Goal: Book appointment/travel/reservation

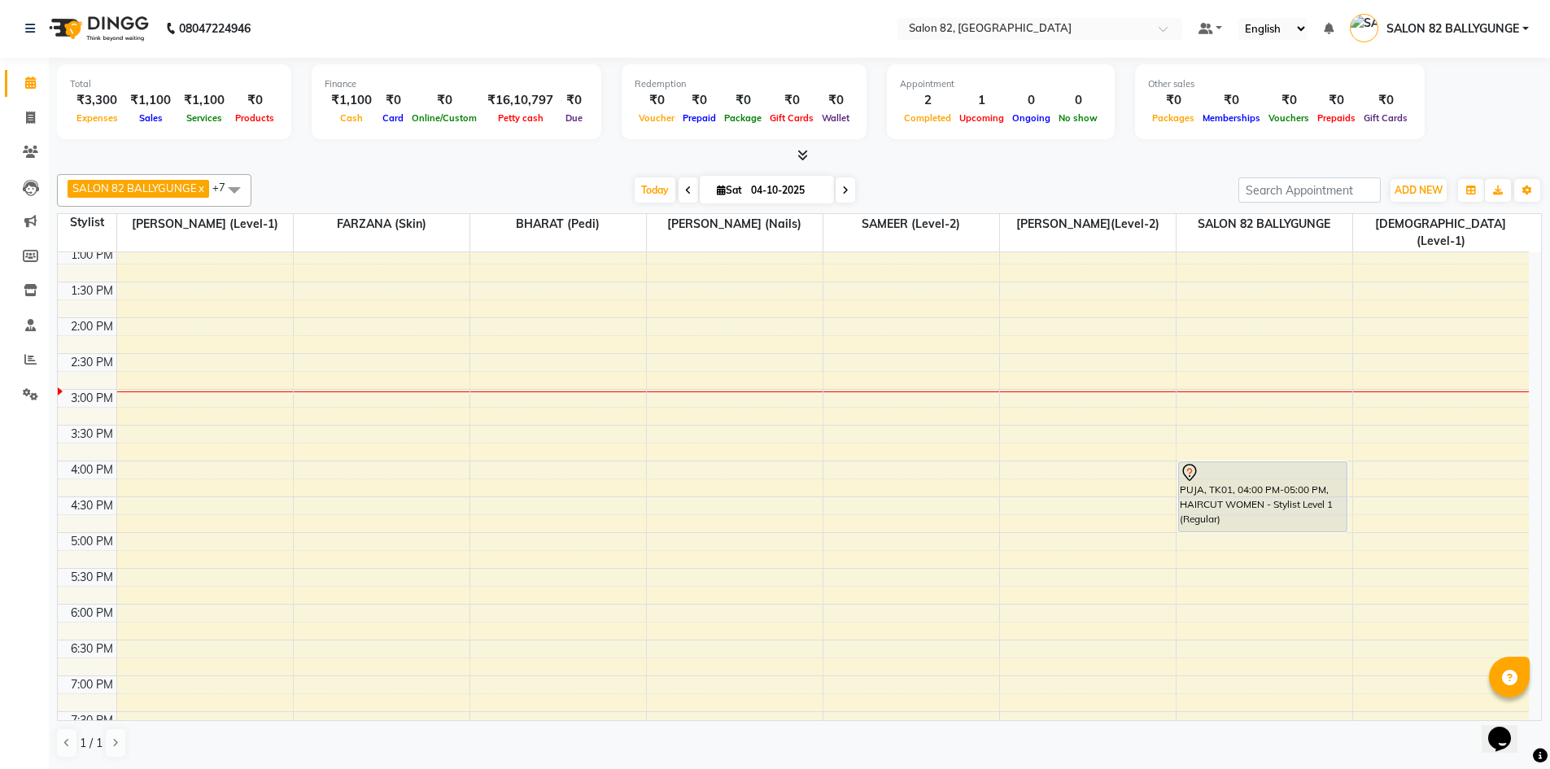
scroll to position [445, 0]
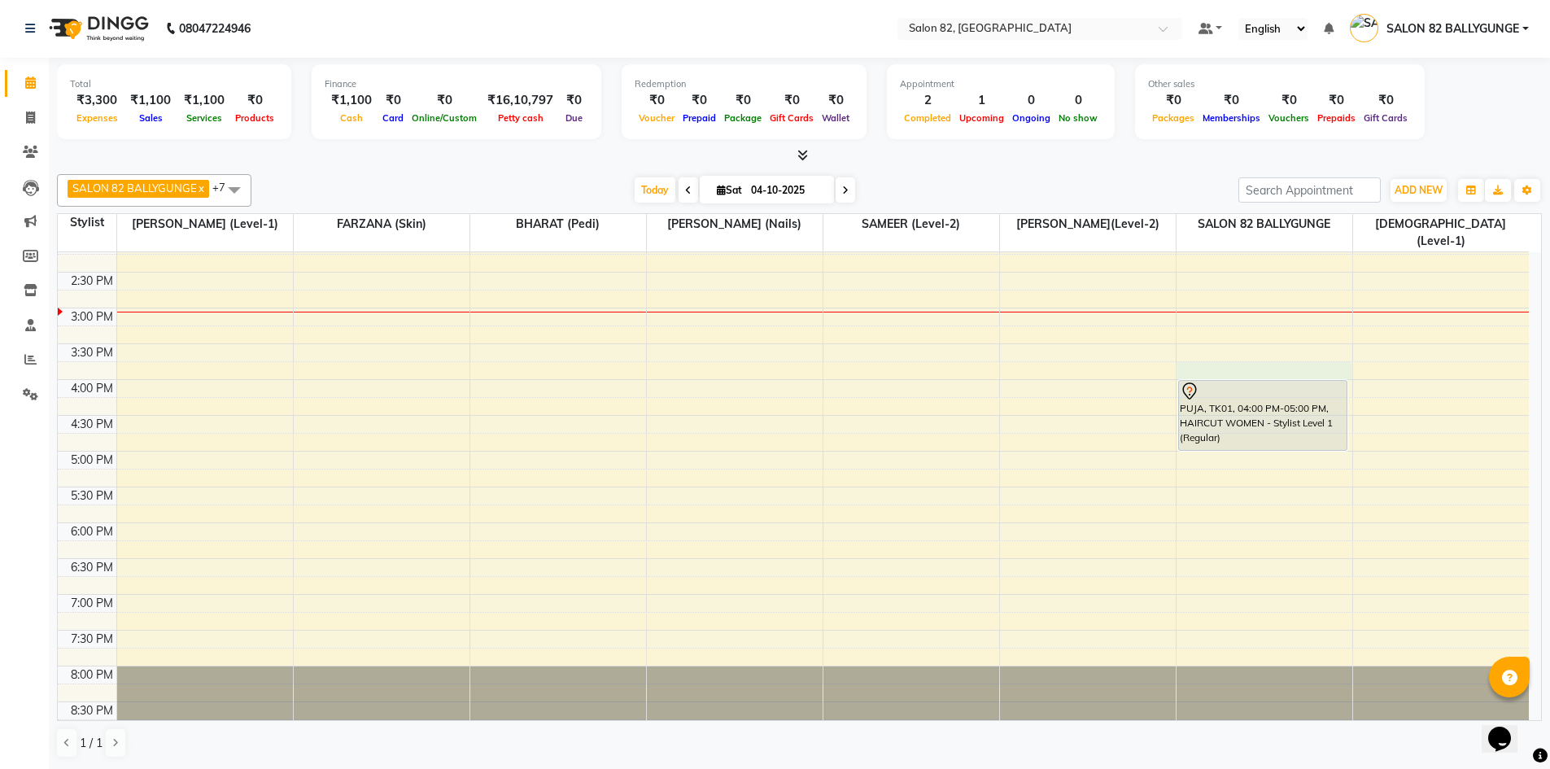
click at [1204, 352] on div "8:00 AM 8:30 AM 9:00 AM 9:30 AM 10:00 AM 10:30 AM 11:00 AM 11:30 AM 12:00 PM 12…" at bounding box center [793, 272] width 1471 height 930
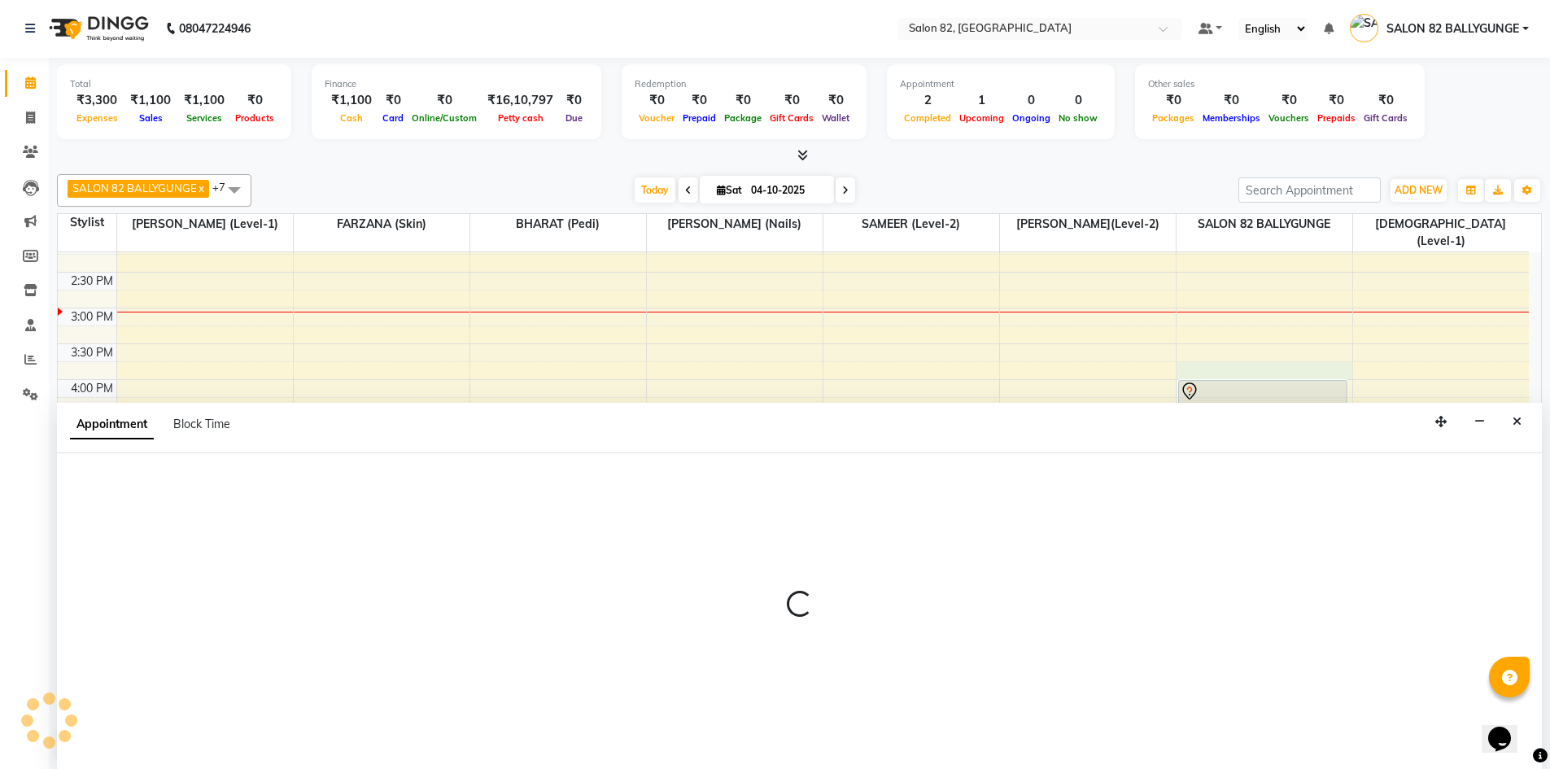
select select "62872"
select select "945"
select select "tentative"
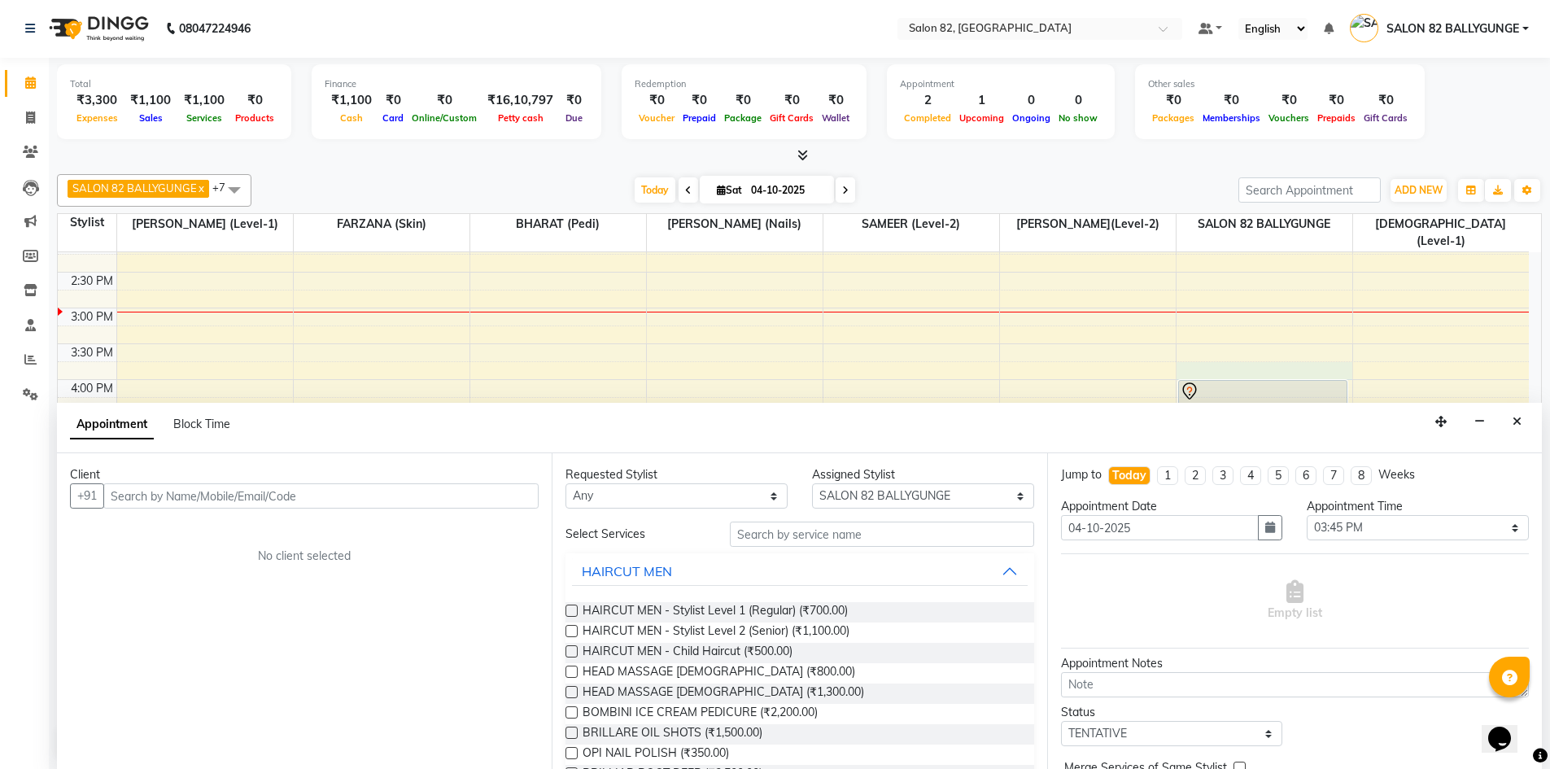
click at [369, 492] on input "text" at bounding box center [320, 495] width 435 height 25
type input "8334868697"
click at [505, 490] on span "Add Client" at bounding box center [505, 495] width 55 height 15
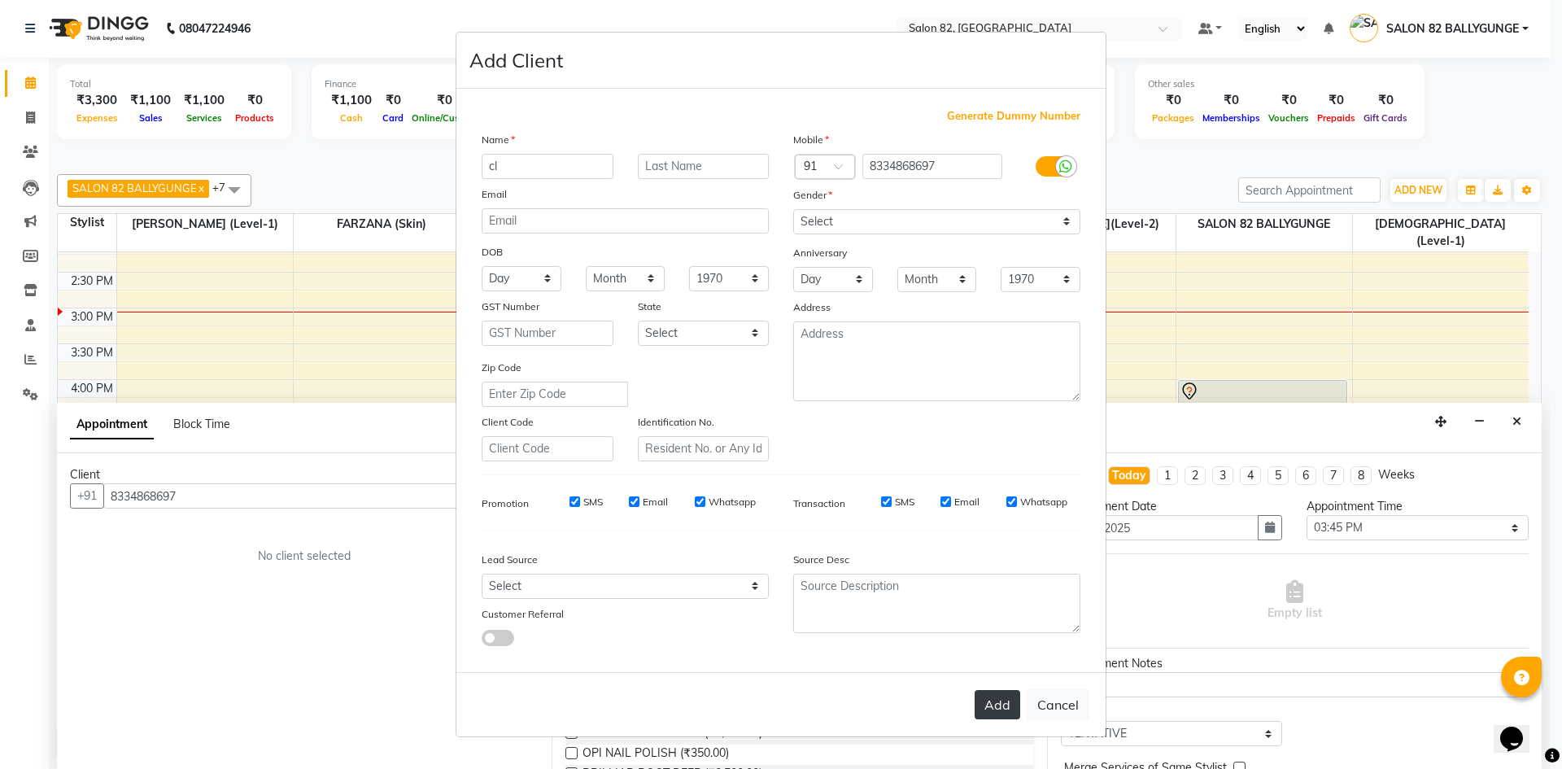
type input "cl"
click at [997, 701] on button "Add" at bounding box center [998, 704] width 46 height 29
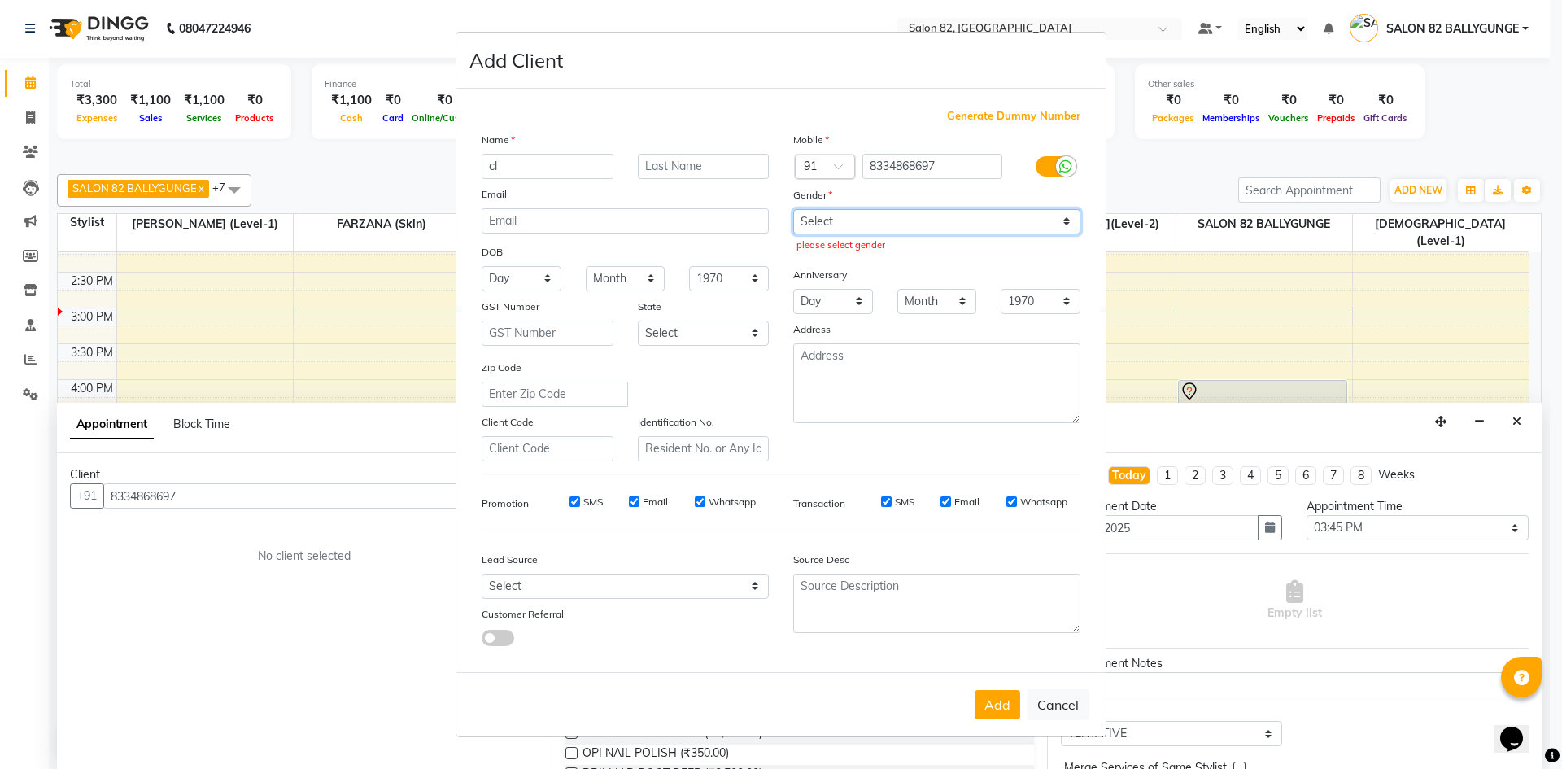
click at [867, 219] on select "Select [DEMOGRAPHIC_DATA] [DEMOGRAPHIC_DATA] Other Prefer Not To Say" at bounding box center [936, 221] width 287 height 25
select select "[DEMOGRAPHIC_DATA]"
click at [793, 209] on select "Select [DEMOGRAPHIC_DATA] [DEMOGRAPHIC_DATA] Other Prefer Not To Say" at bounding box center [936, 221] width 287 height 25
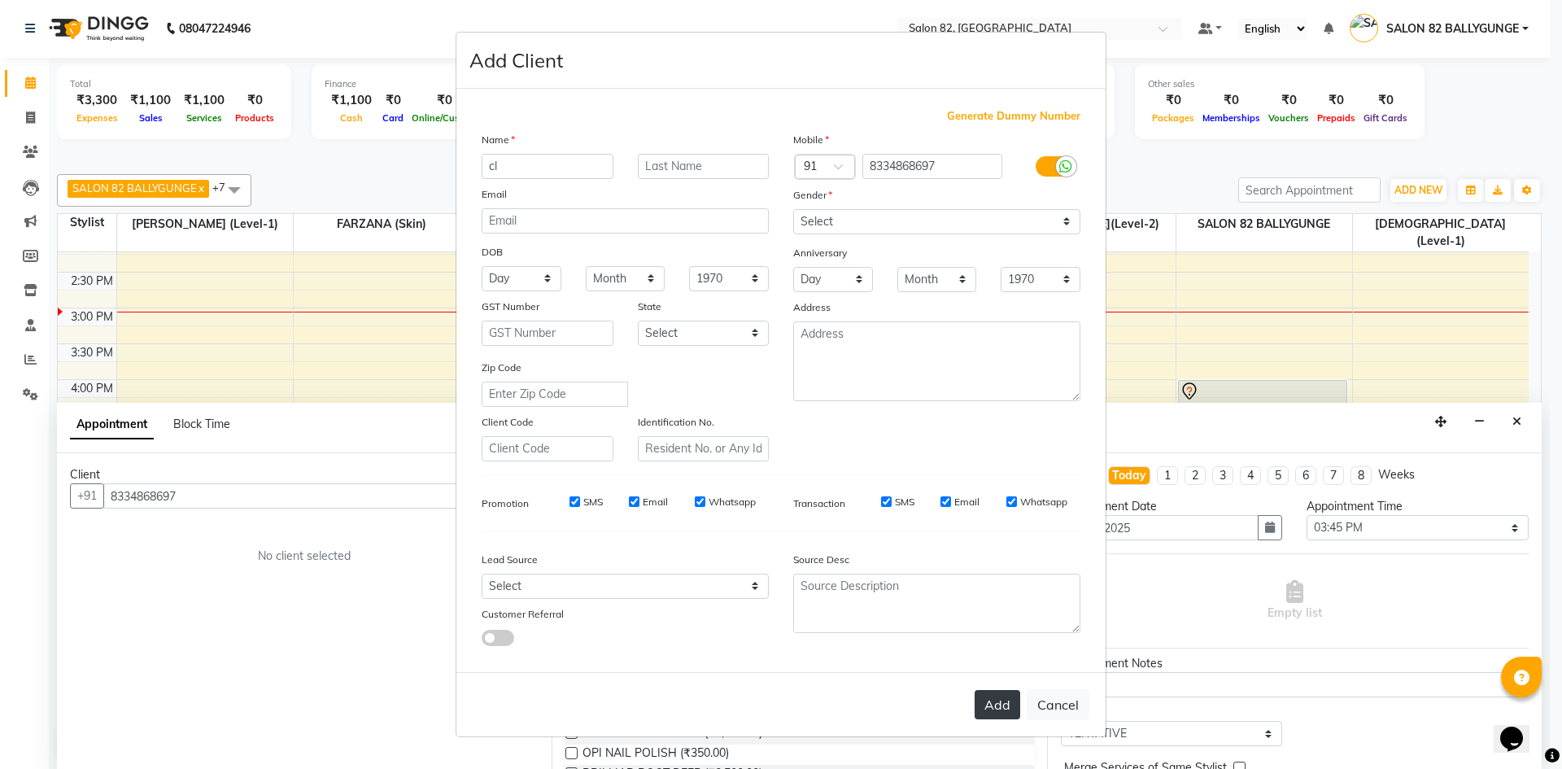
click at [1014, 710] on button "Add" at bounding box center [998, 704] width 46 height 29
select select
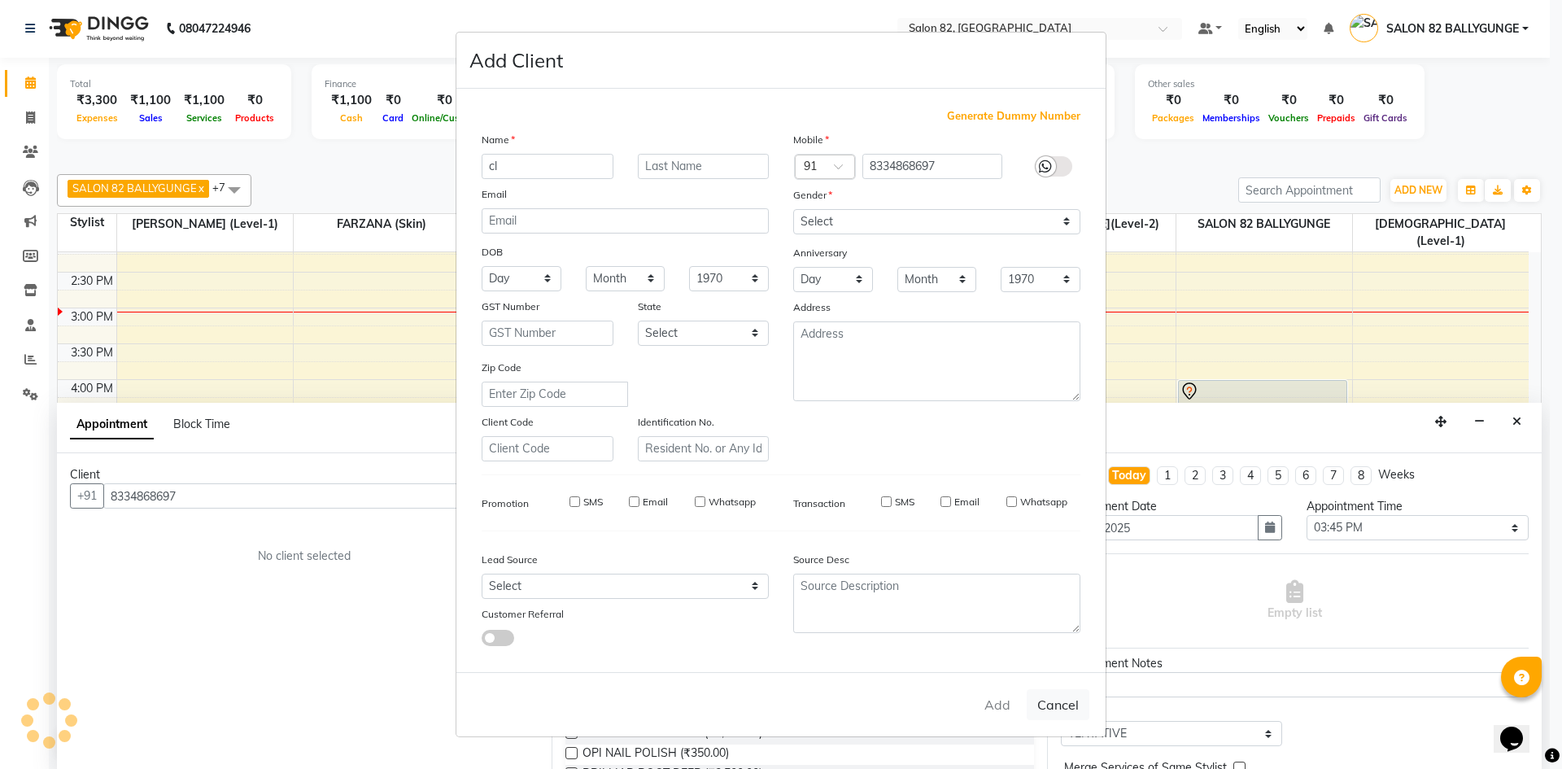
select select
checkbox input "false"
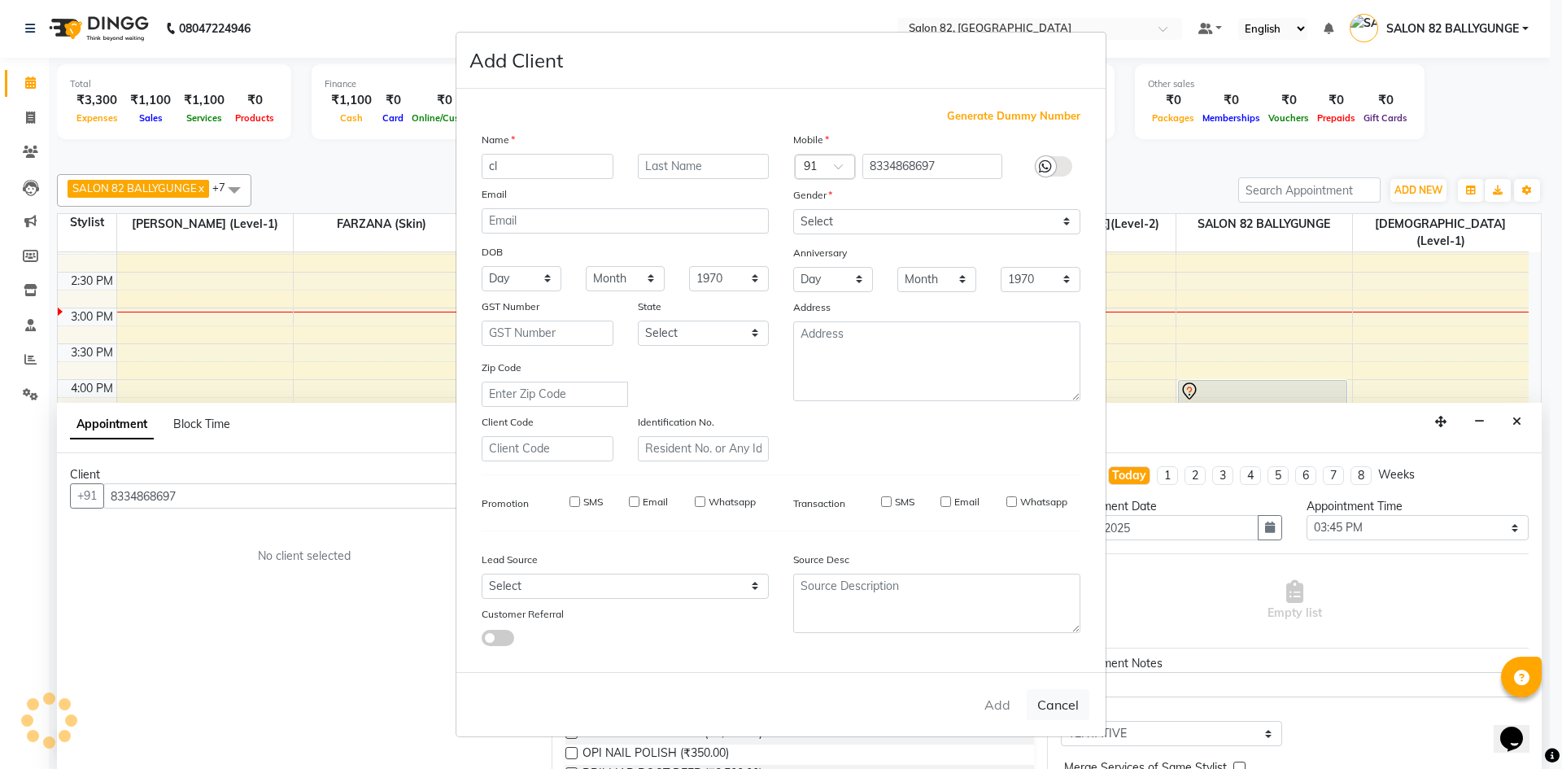
checkbox input "false"
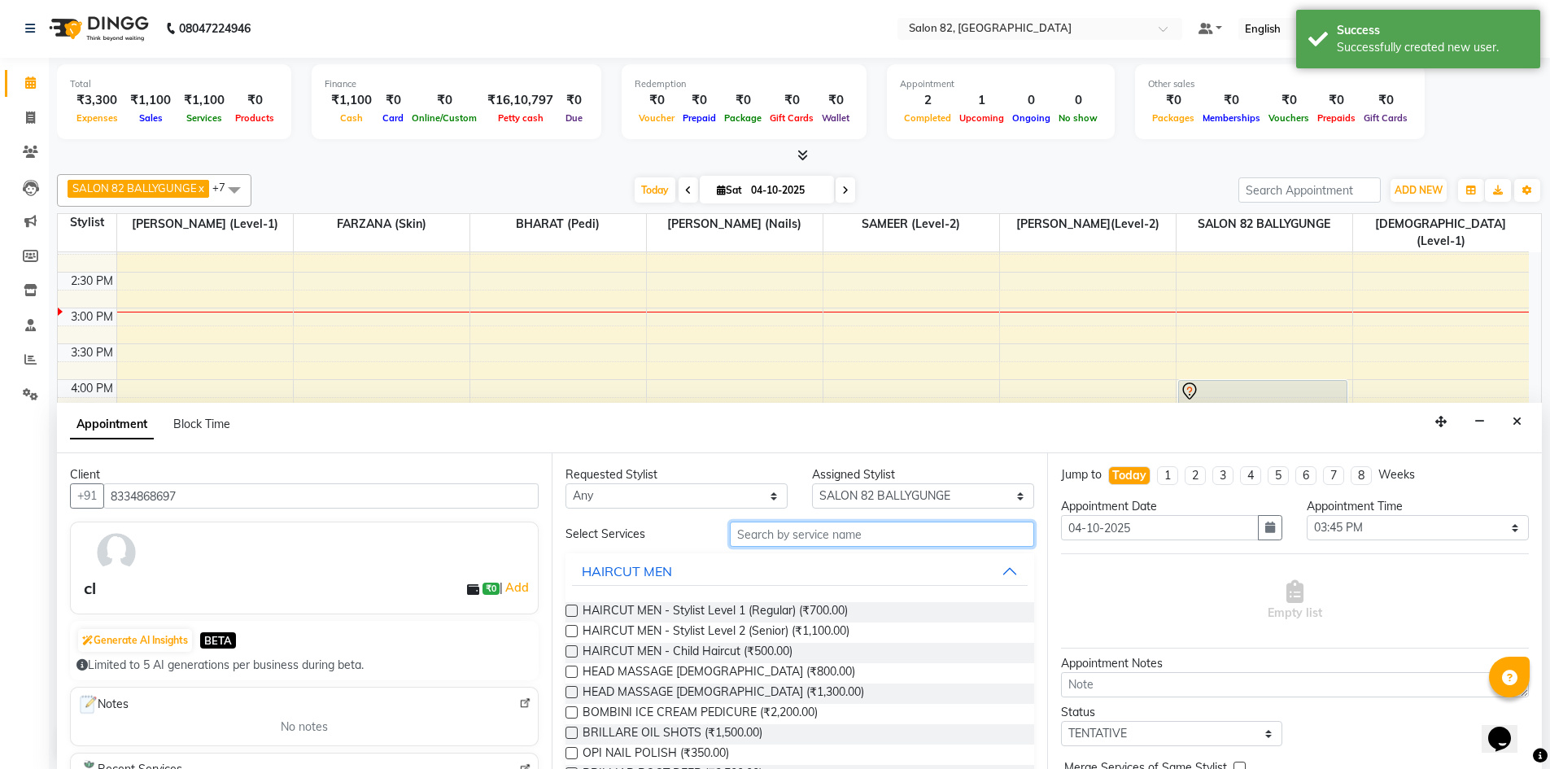
click at [869, 532] on input "text" at bounding box center [882, 534] width 304 height 25
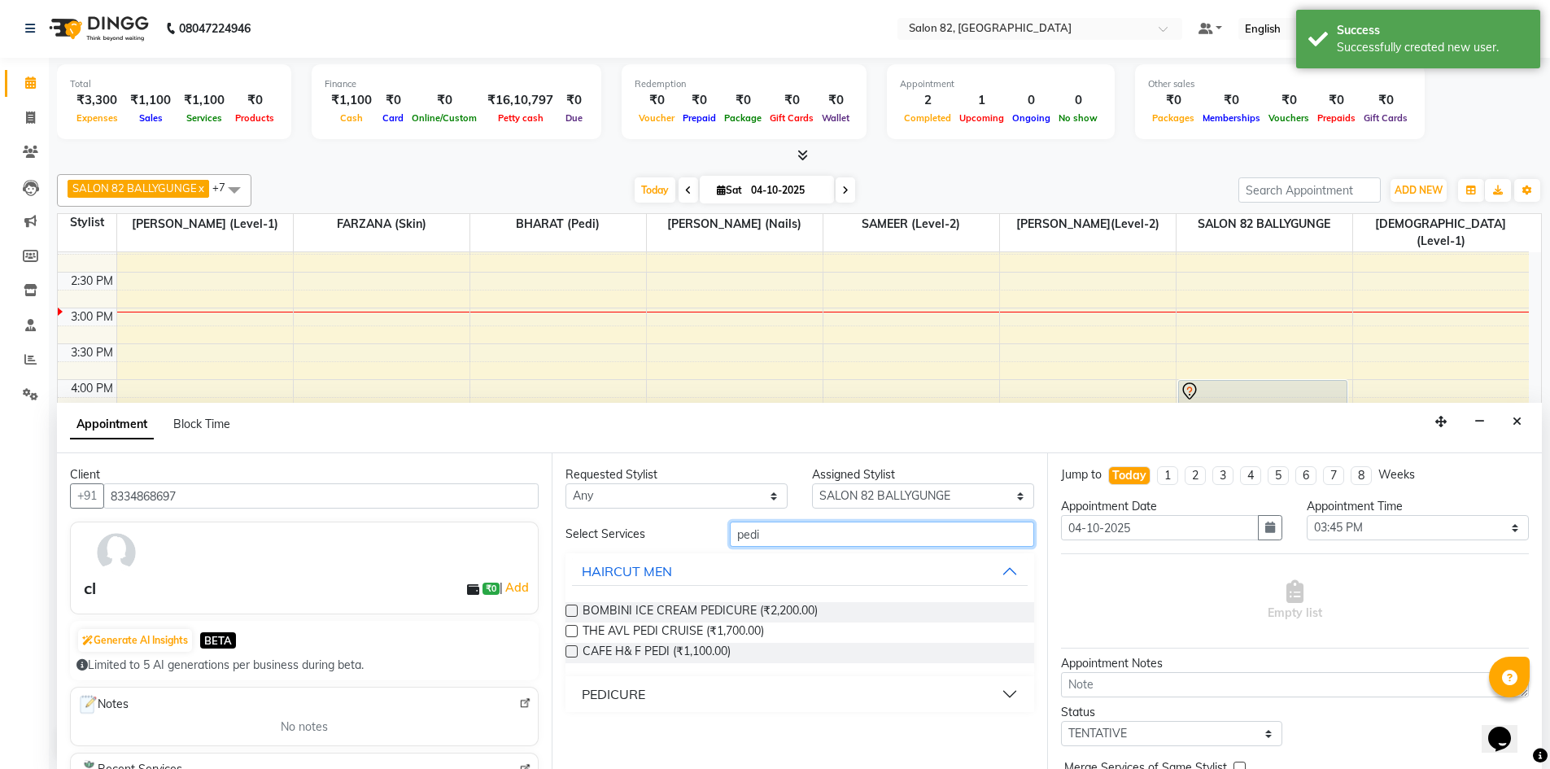
type input "pedi"
click at [637, 697] on div "PEDICURE" at bounding box center [613, 694] width 63 height 20
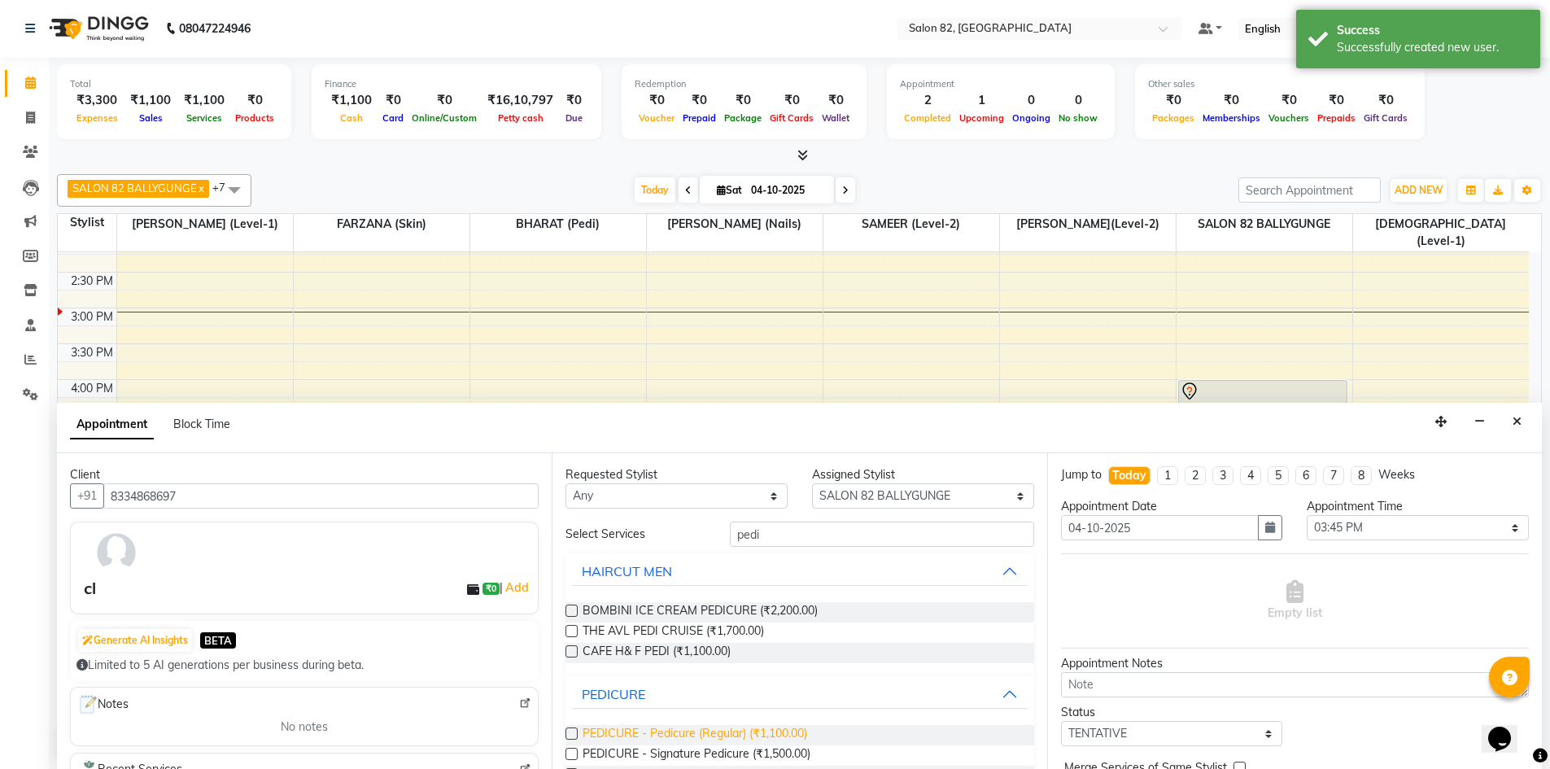
click at [713, 730] on span "PEDICURE - Pedicure (Regular) (₹1,100.00)" at bounding box center [695, 735] width 225 height 20
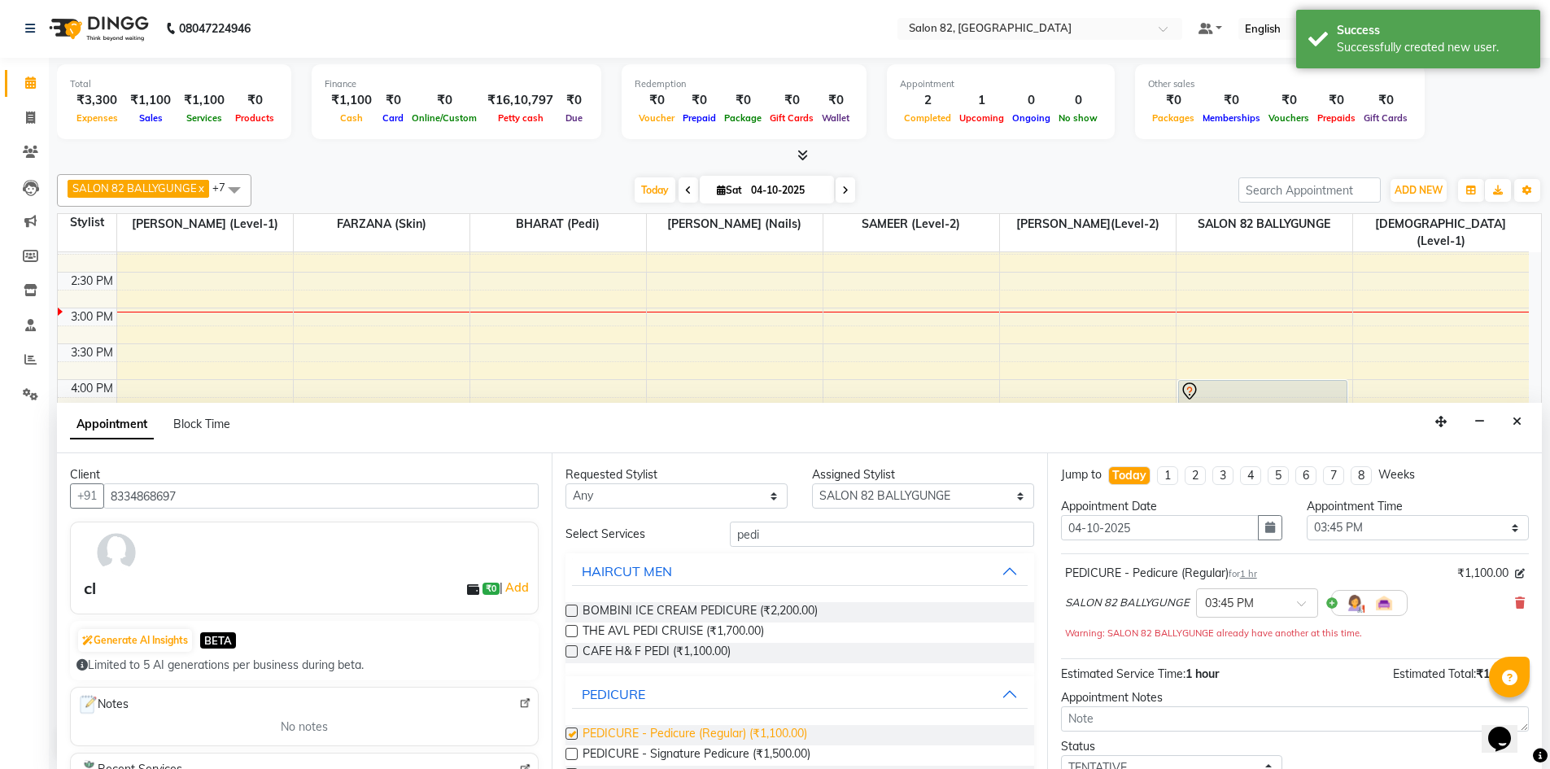
checkbox input "false"
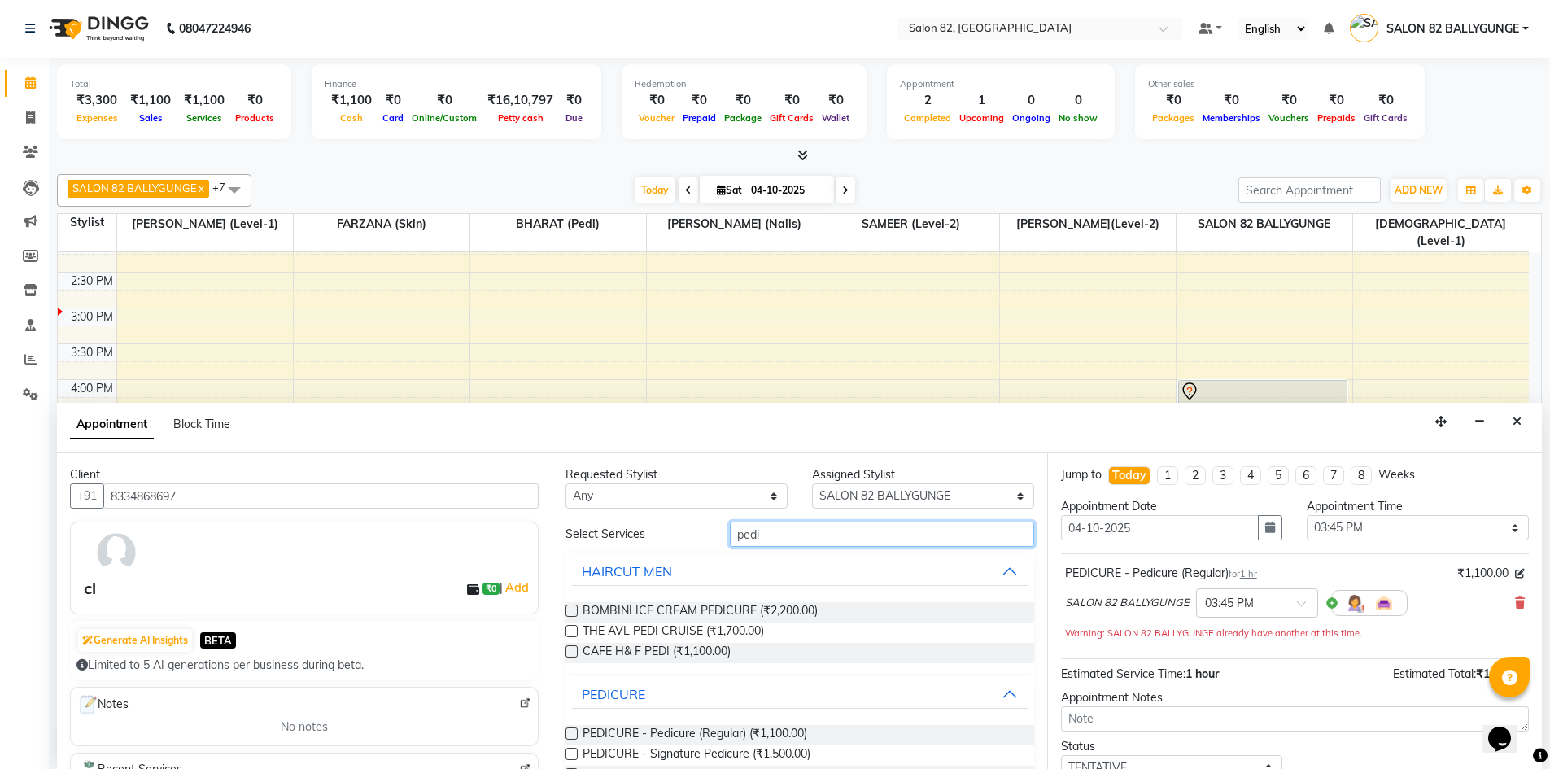
click at [826, 531] on input "pedi" at bounding box center [882, 534] width 304 height 25
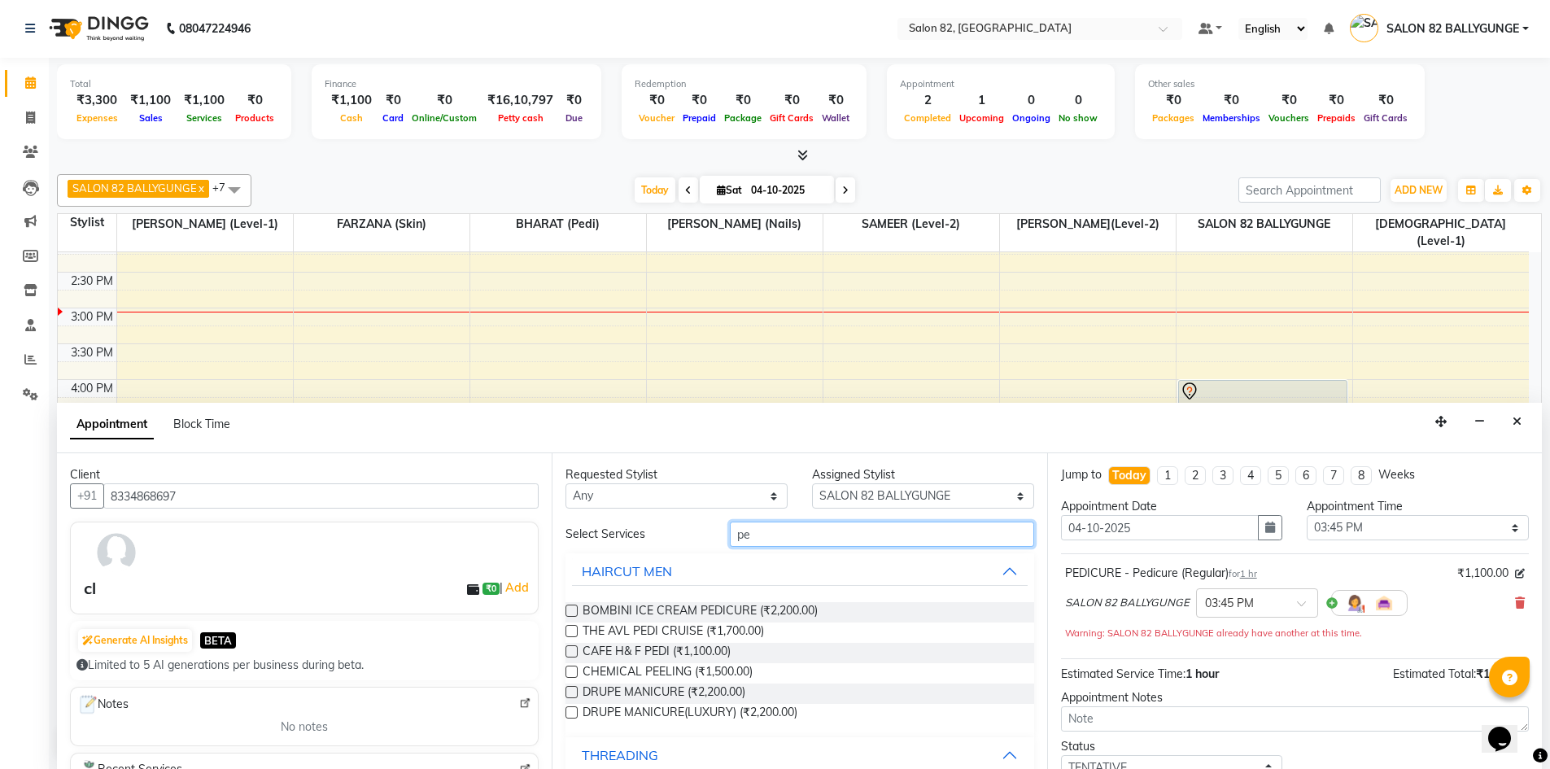
type input "p"
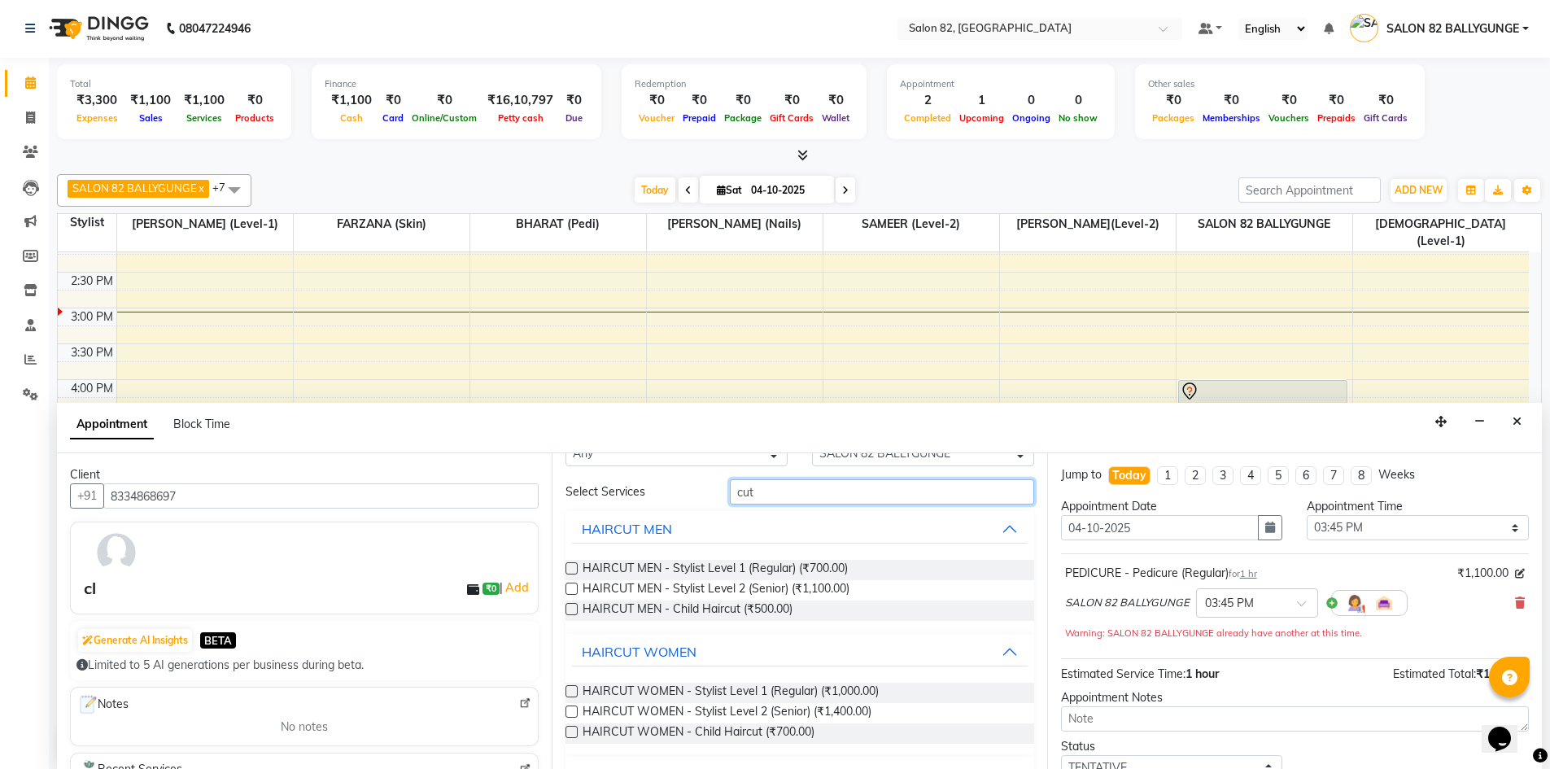
scroll to position [79, 0]
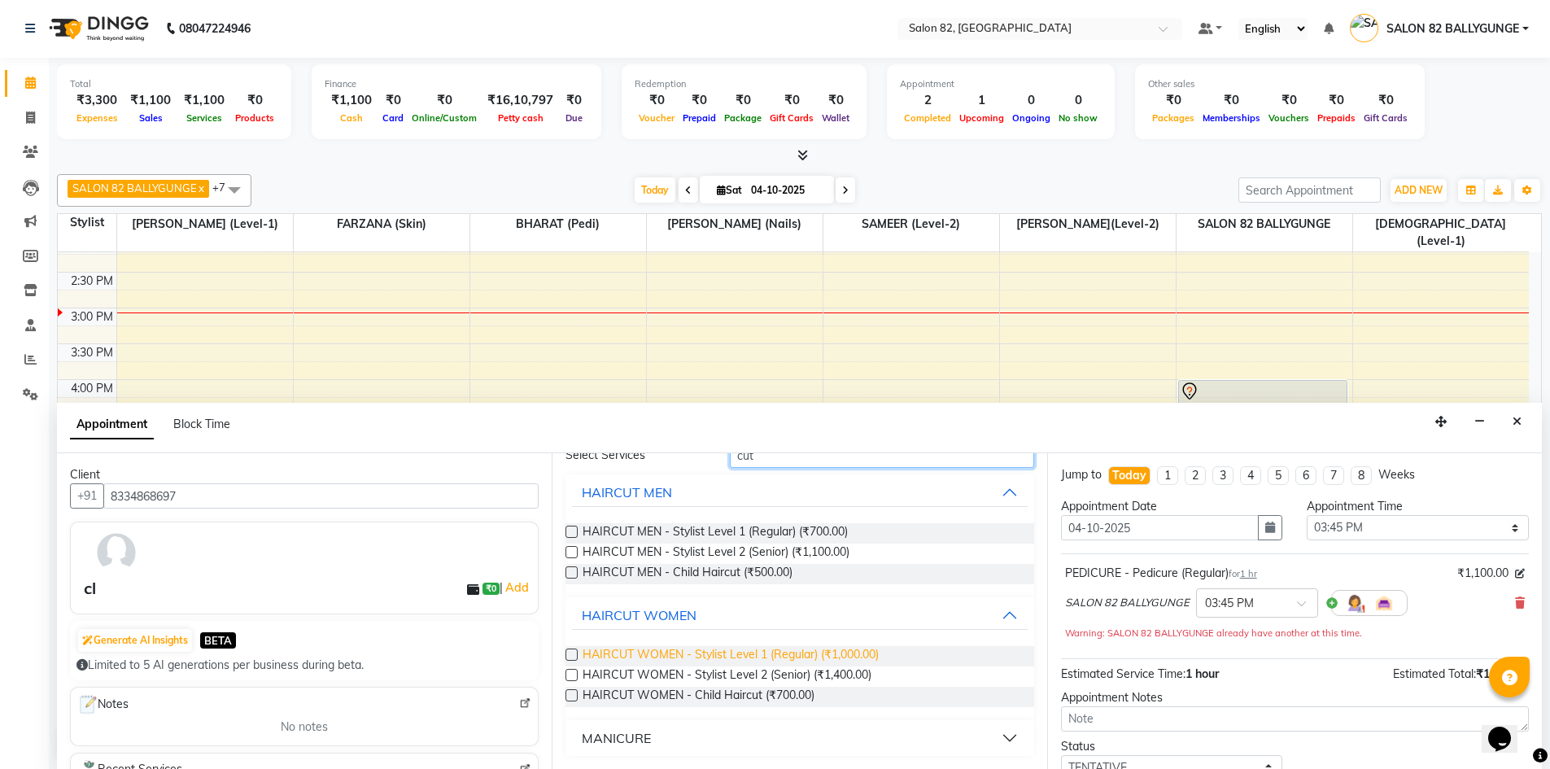
type input "cut"
click at [747, 660] on span "HAIRCUT WOMEN - Stylist Level 1 (Regular) (₹1,000.00)" at bounding box center [731, 656] width 296 height 20
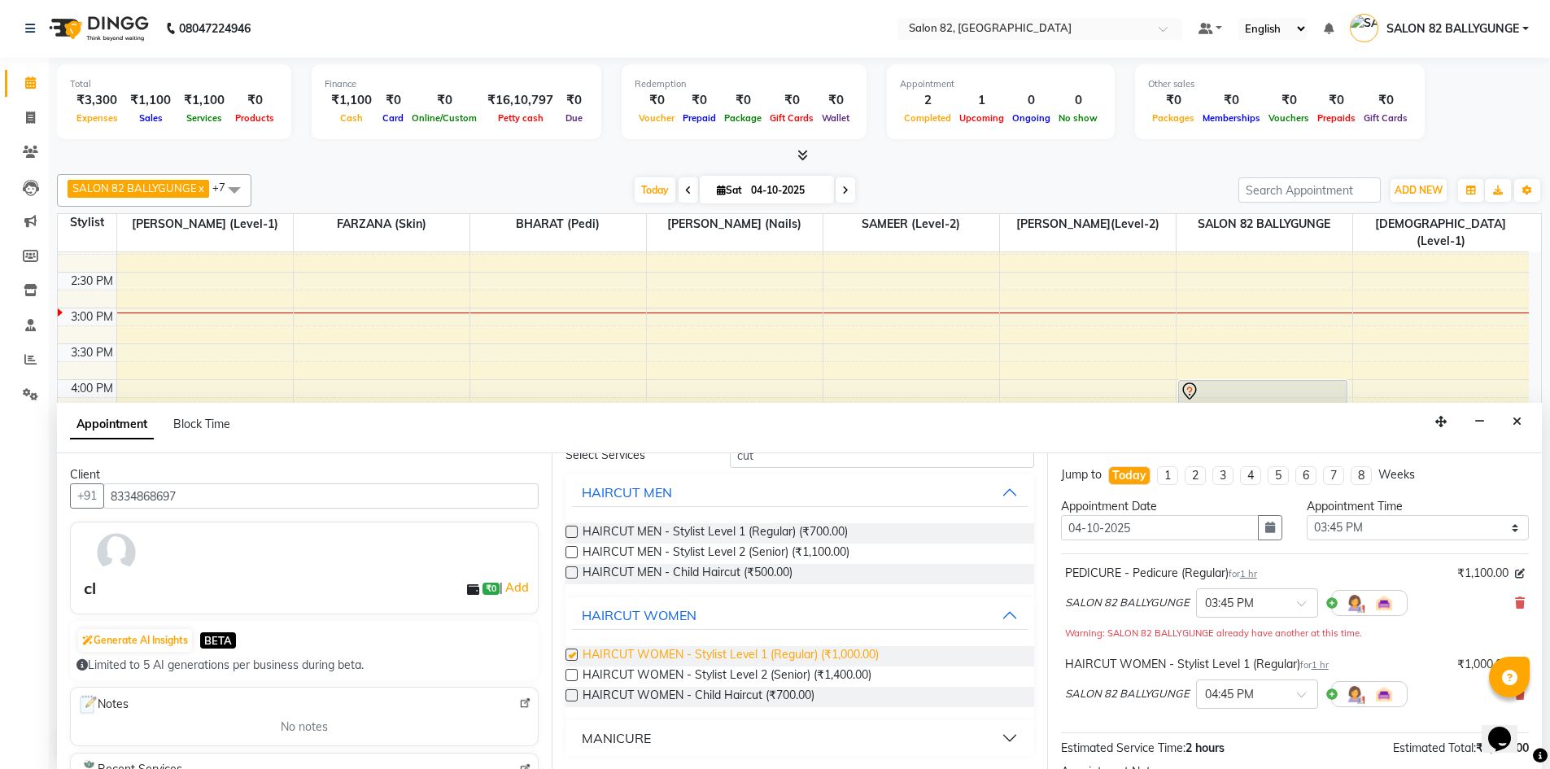
checkbox input "false"
click at [1223, 604] on input "text" at bounding box center [1241, 601] width 72 height 17
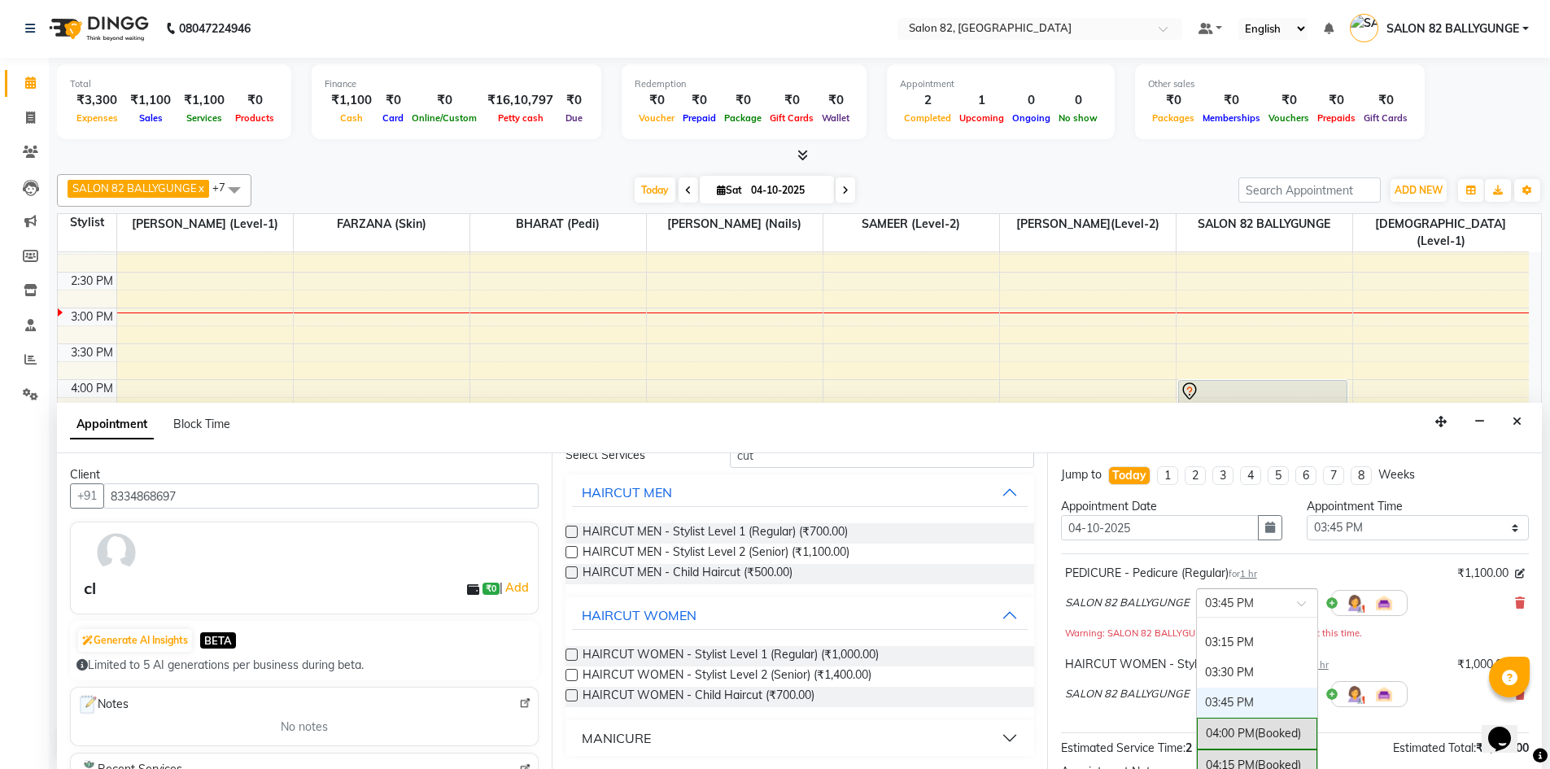
scroll to position [732, 0]
click at [1223, 714] on div "03:45 PM" at bounding box center [1257, 714] width 120 height 30
click at [1221, 695] on input "text" at bounding box center [1241, 692] width 72 height 17
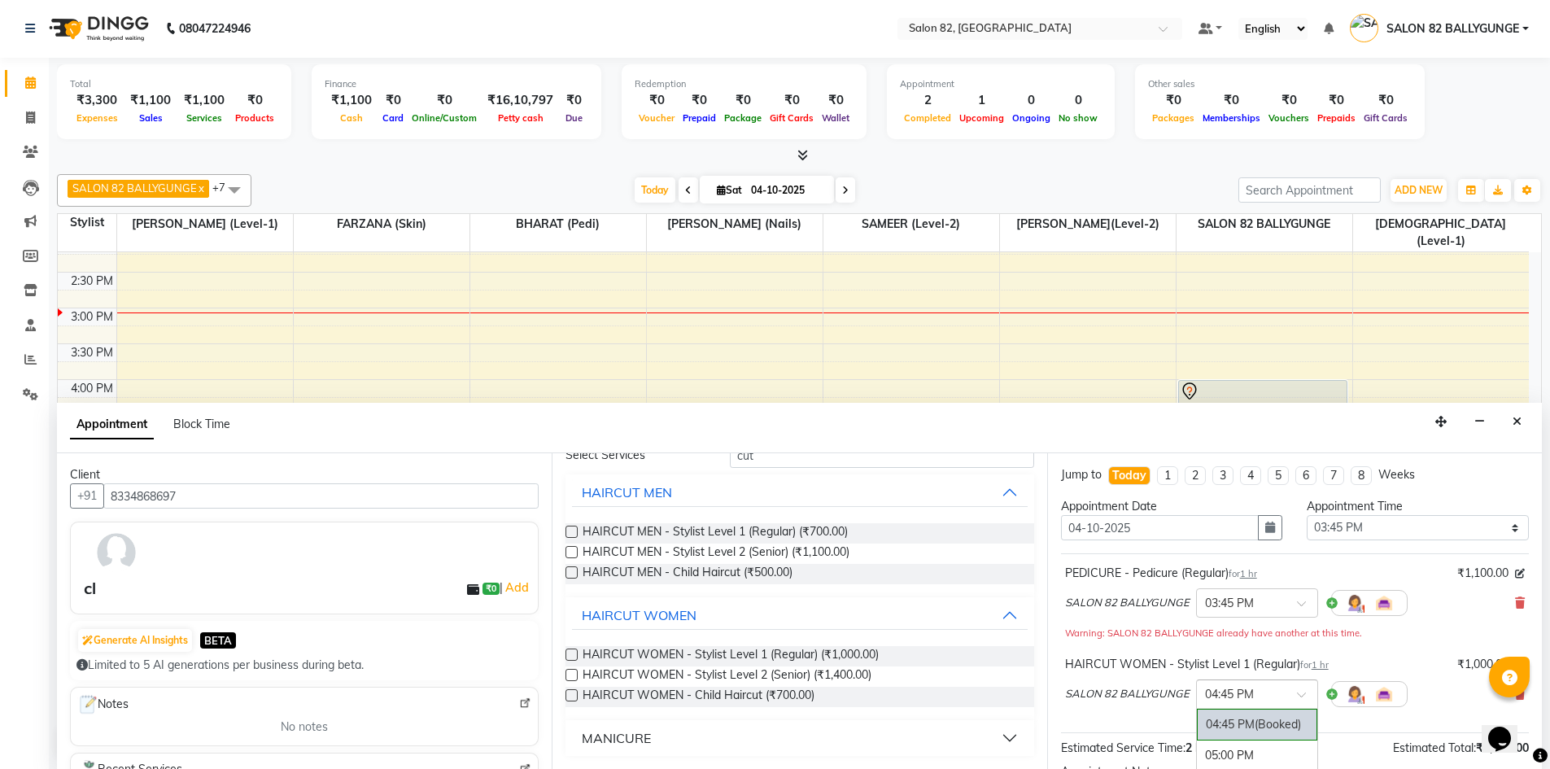
click at [1221, 695] on input "text" at bounding box center [1241, 692] width 72 height 17
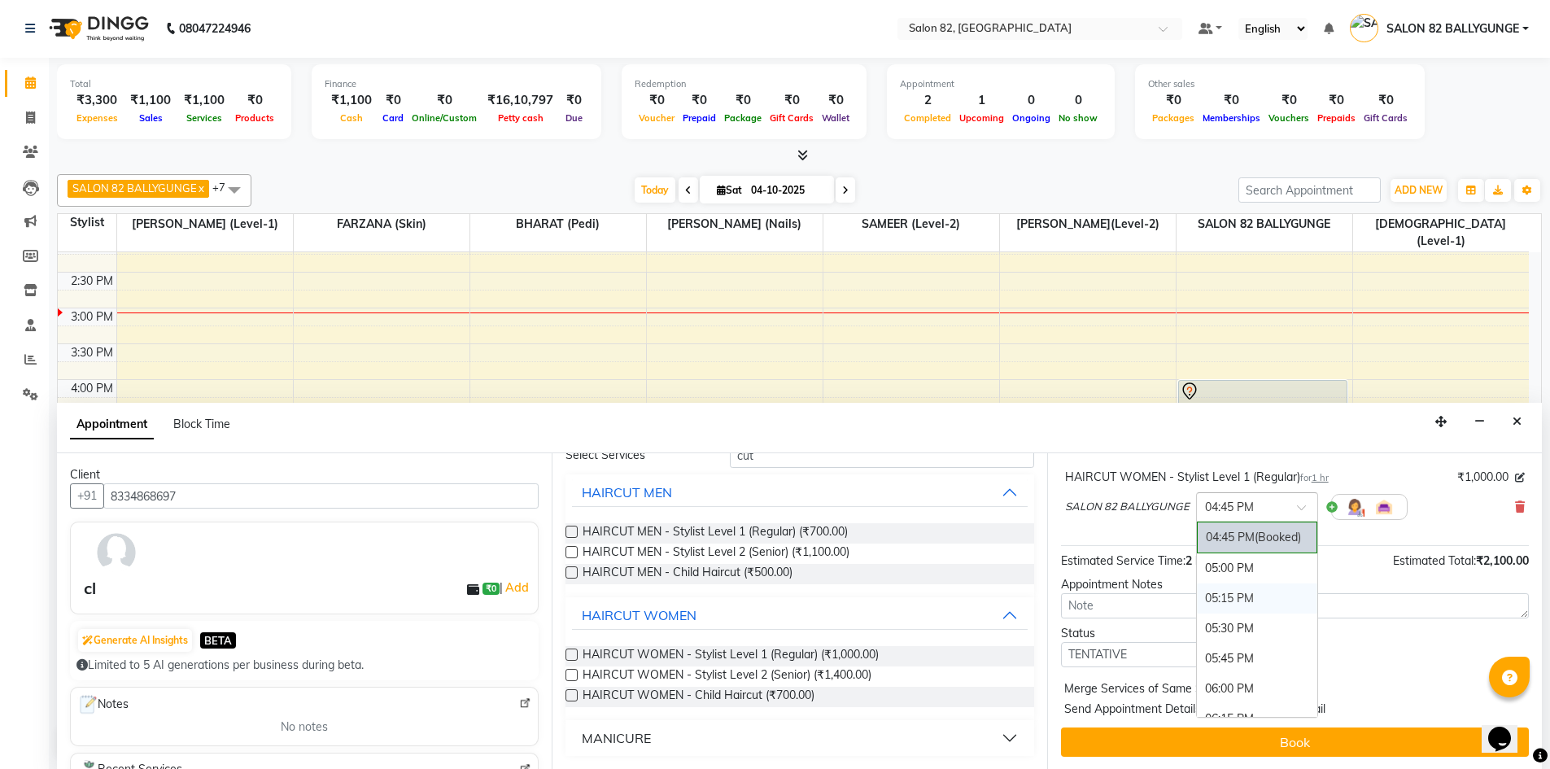
scroll to position [188, 0]
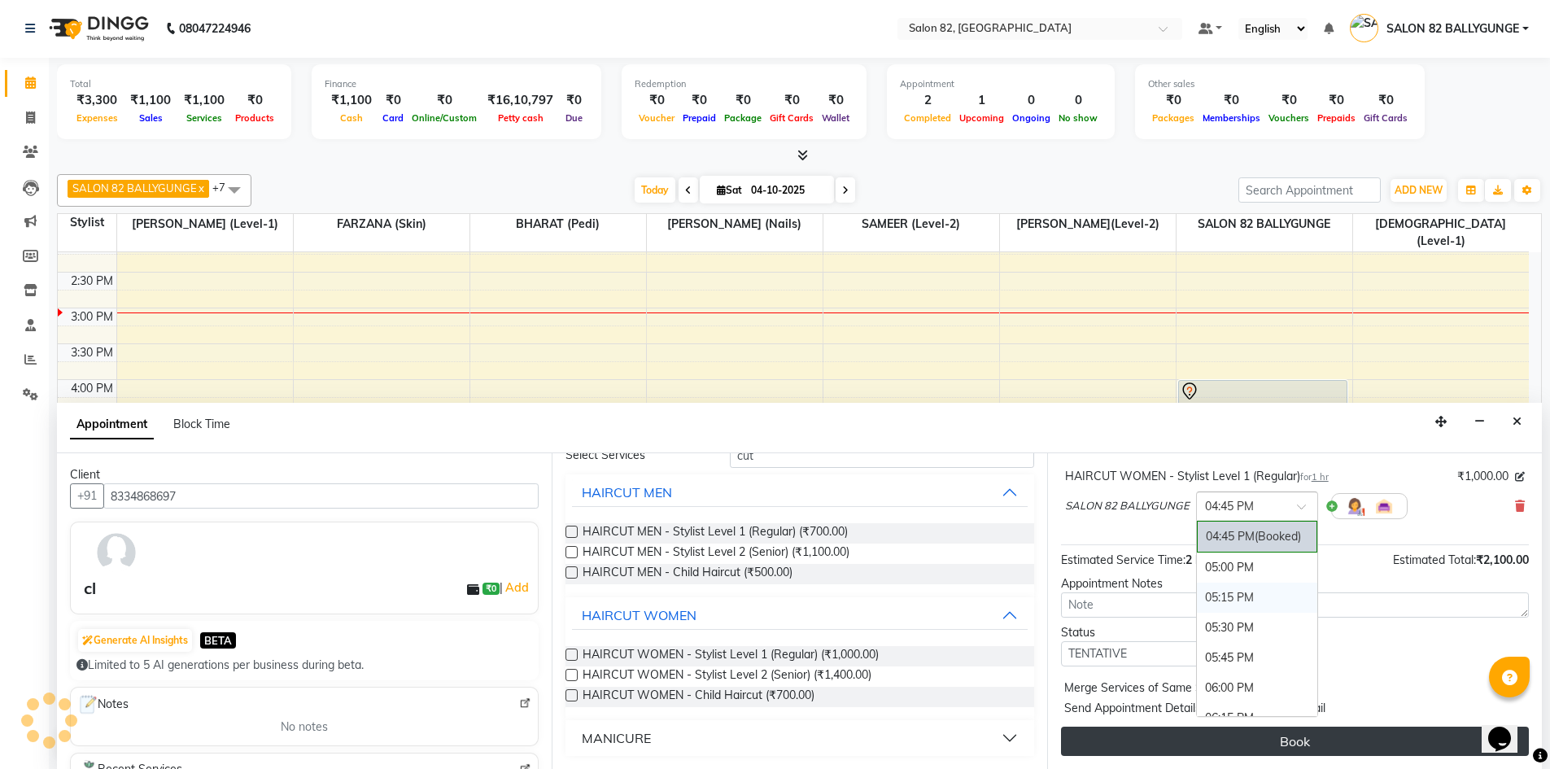
click at [1299, 746] on button "Book" at bounding box center [1295, 741] width 468 height 29
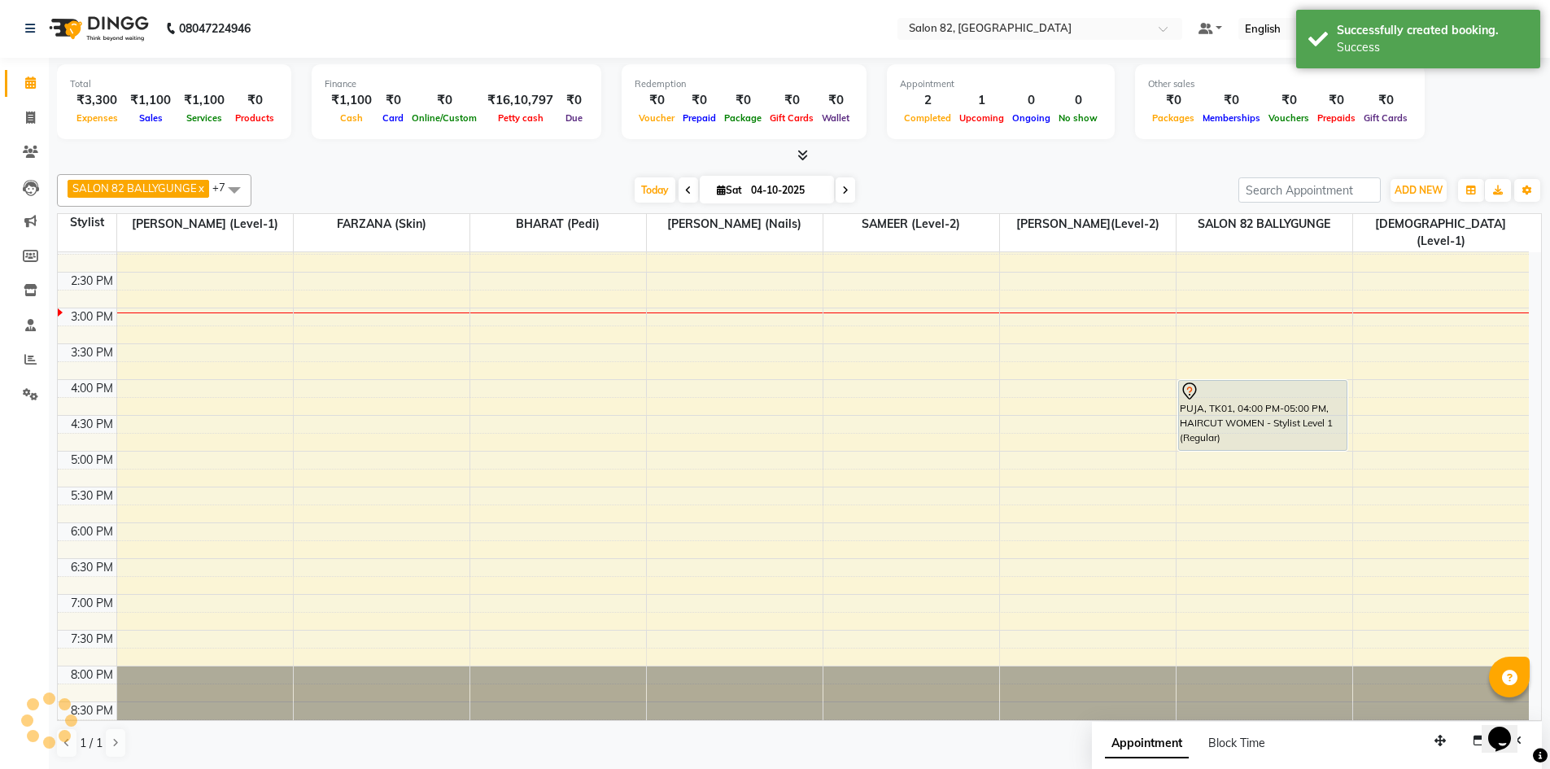
scroll to position [0, 0]
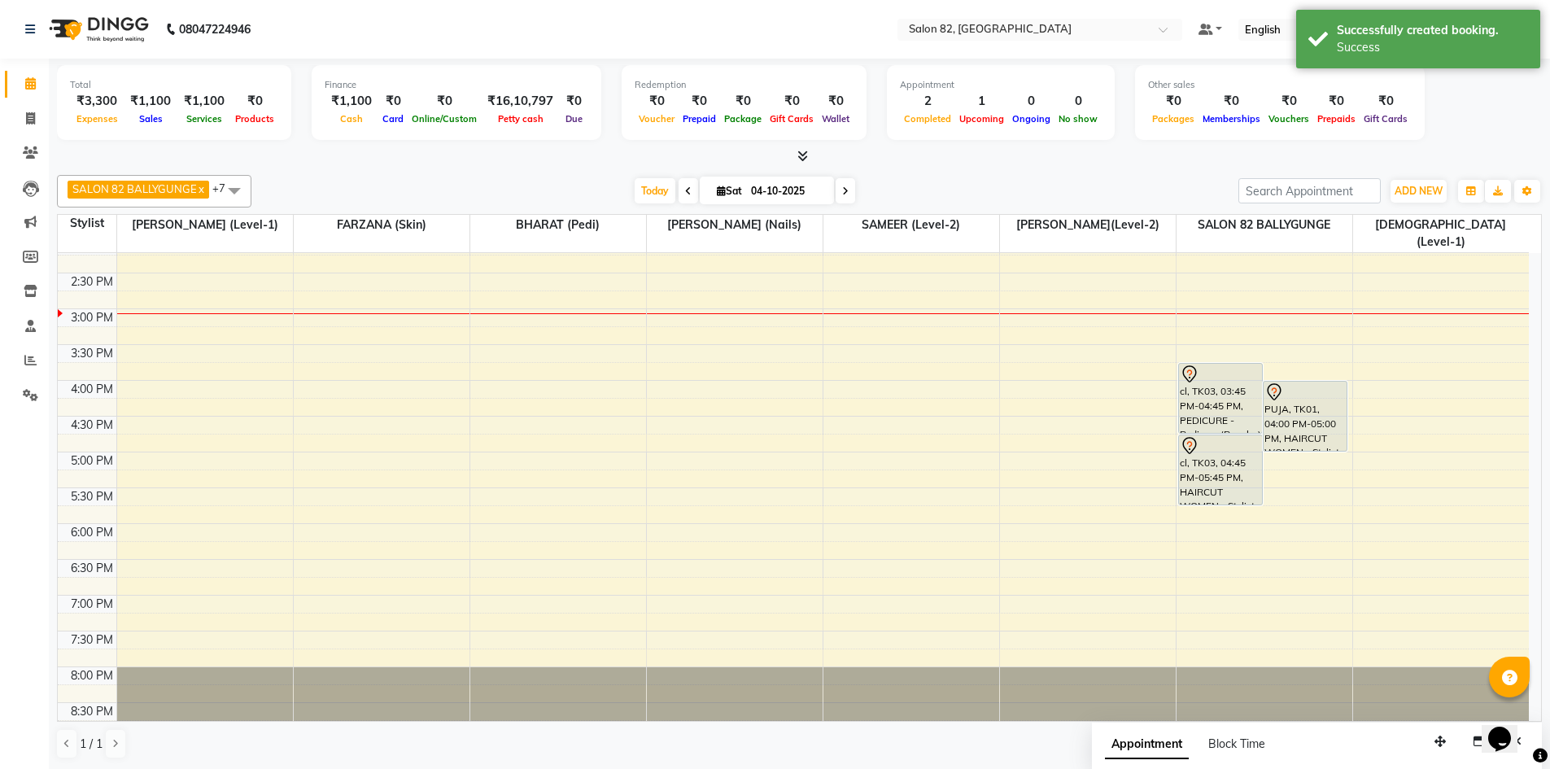
click at [1415, 750] on div "Appointment Block Time" at bounding box center [1317, 748] width 451 height 50
click at [1439, 742] on icon "button" at bounding box center [1440, 741] width 11 height 11
drag, startPoint x: 1391, startPoint y: 745, endPoint x: 1210, endPoint y: 729, distance: 181.3
click at [1210, 729] on div "Appointment Block Time" at bounding box center [1317, 748] width 451 height 50
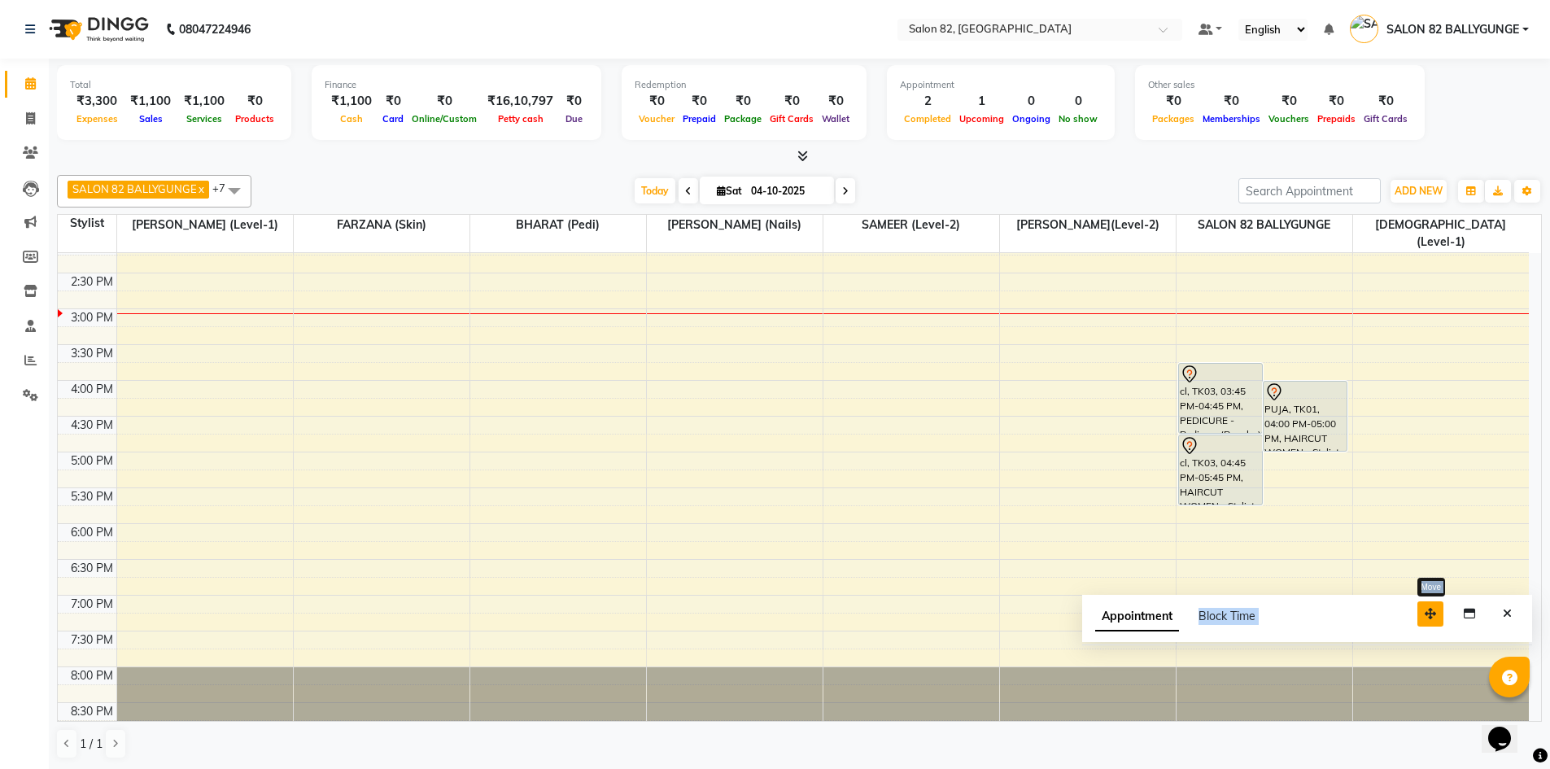
drag, startPoint x: 1440, startPoint y: 738, endPoint x: 1431, endPoint y: 610, distance: 128.1
click at [1431, 610] on icon "button" at bounding box center [1430, 613] width 11 height 11
click at [1509, 612] on icon "Close" at bounding box center [1507, 613] width 9 height 11
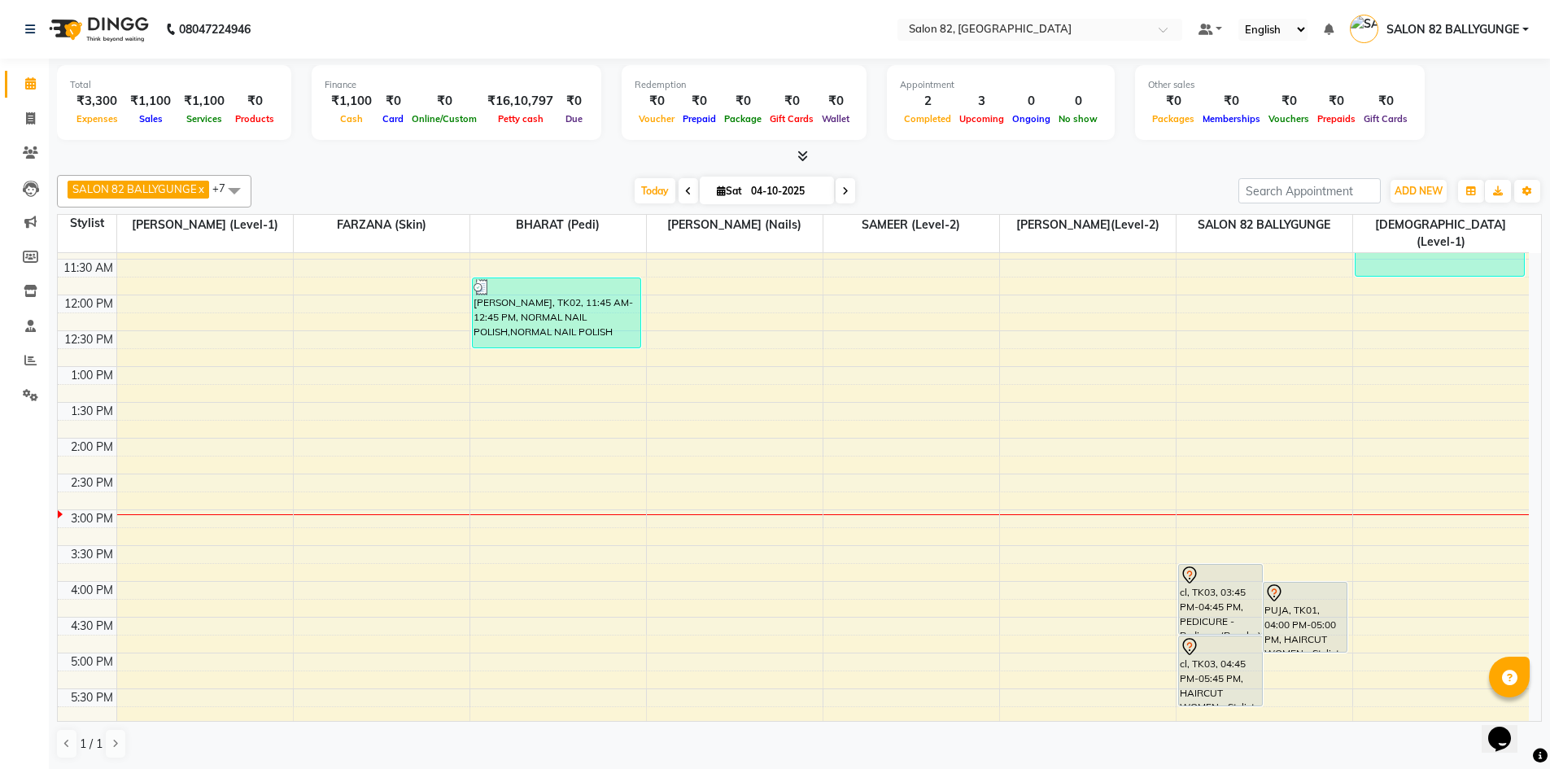
scroll to position [407, 0]
